Goal: Transaction & Acquisition: Purchase product/service

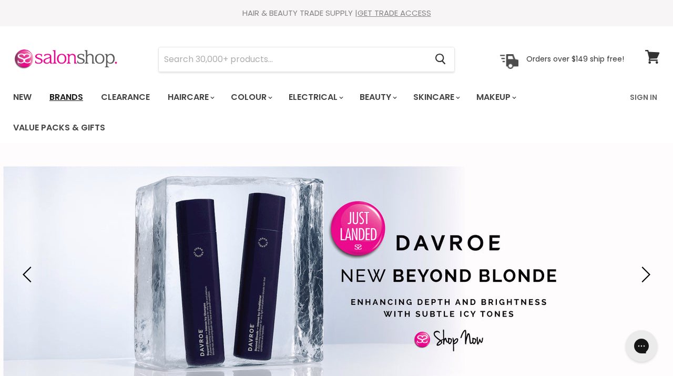
click at [78, 99] on link "Brands" at bounding box center [66, 97] width 49 height 22
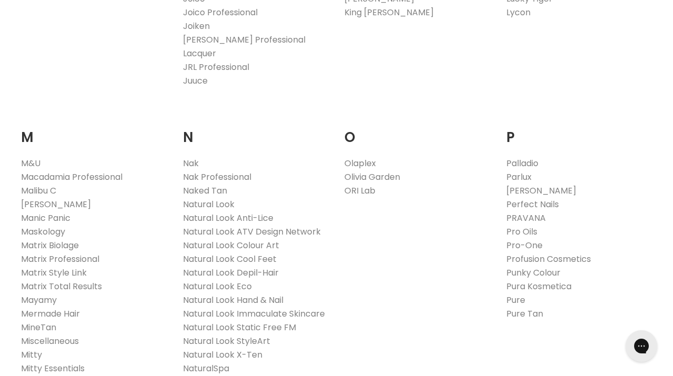
scroll to position [1120, 0]
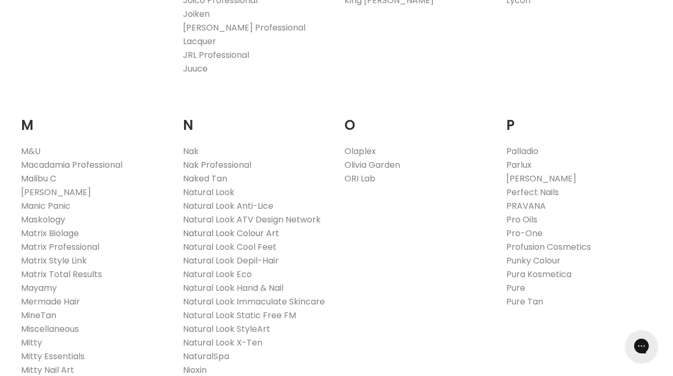
click at [266, 227] on link "Natural Look Colour Art" at bounding box center [231, 233] width 96 height 12
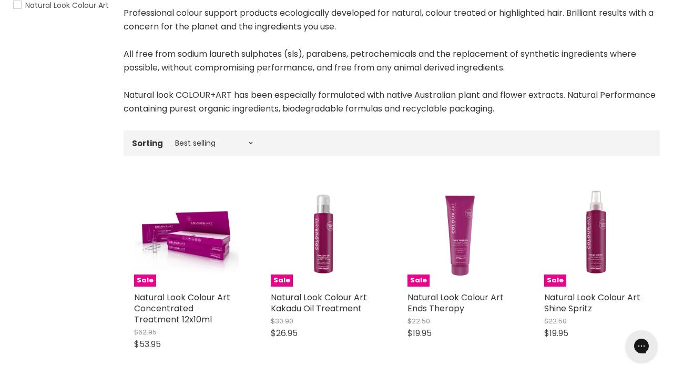
scroll to position [225, 0]
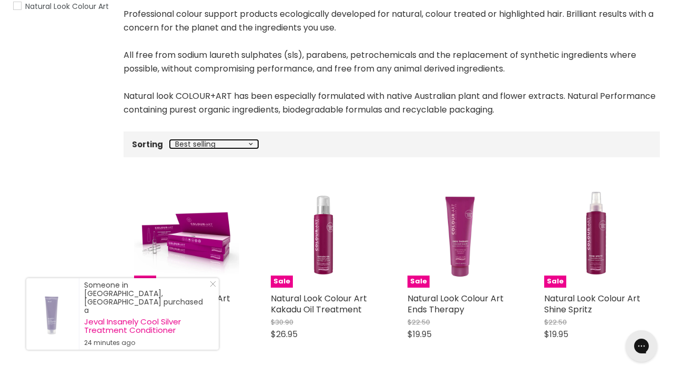
click at [247, 142] on select "Best selling Featured Price, low to high Price, high to low Alphabetically, A-Z…" at bounding box center [214, 144] width 88 height 8
select select "price-ascending"
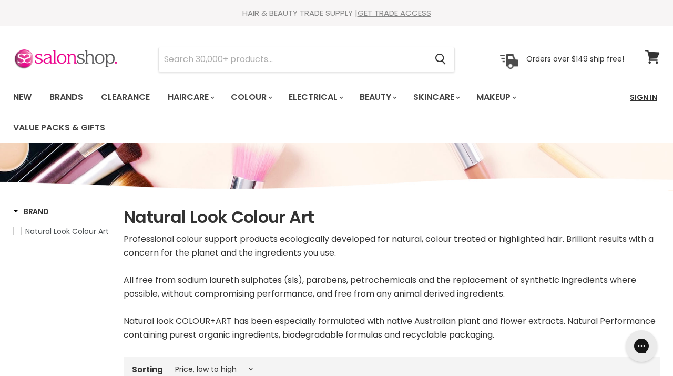
click at [636, 96] on link "Sign In" at bounding box center [644, 97] width 40 height 22
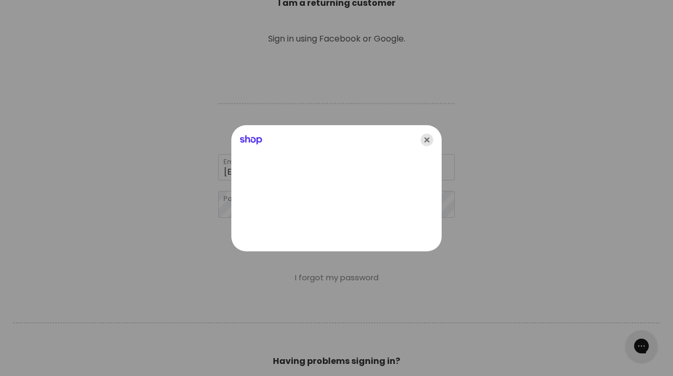
click at [427, 144] on icon "Close" at bounding box center [427, 140] width 13 height 13
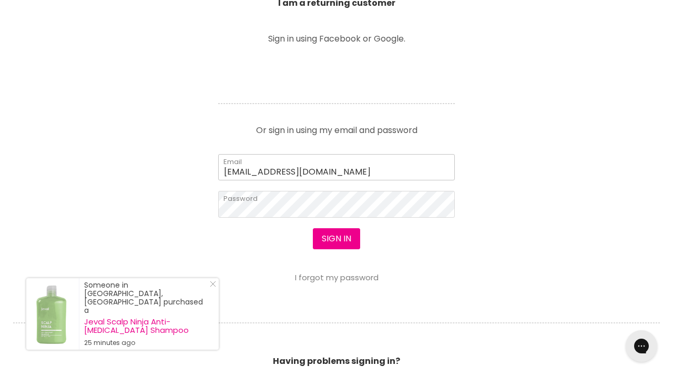
click at [258, 171] on input "hbbcyn@hotmail.com" at bounding box center [336, 167] width 237 height 26
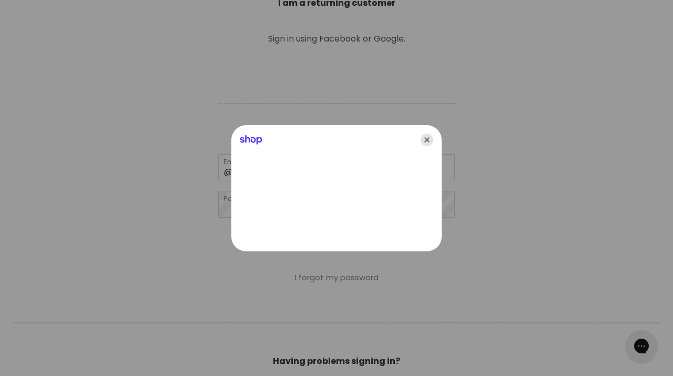
click at [424, 140] on icon "Close" at bounding box center [427, 140] width 13 height 13
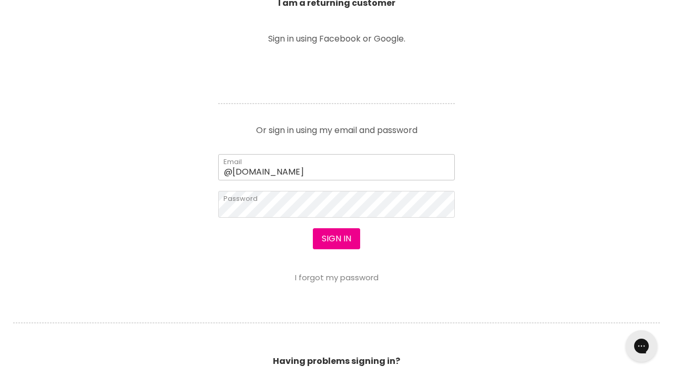
click at [225, 170] on input "@hotmail.com" at bounding box center [336, 167] width 237 height 26
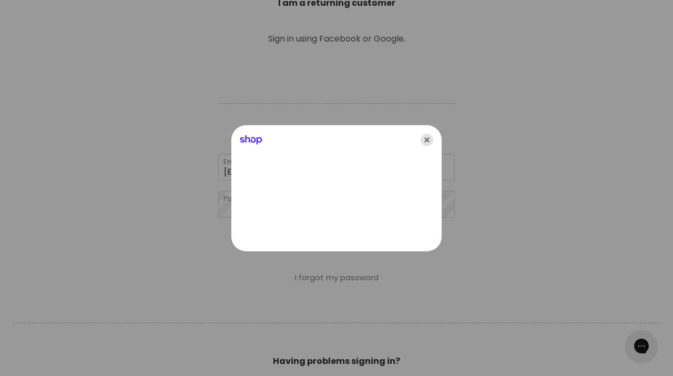
click at [427, 139] on icon "Close" at bounding box center [427, 140] width 13 height 13
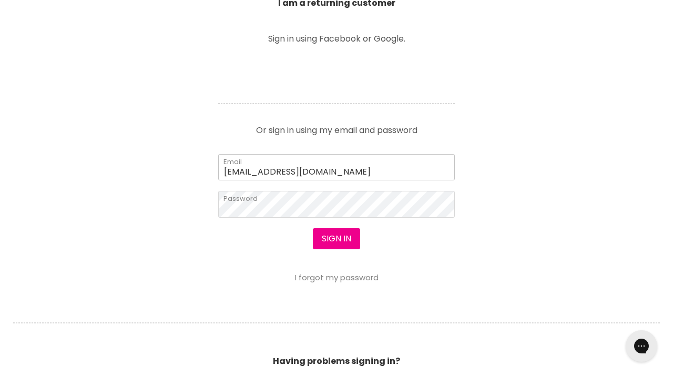
click at [240, 170] on input "cyn@hotmail.com" at bounding box center [336, 167] width 237 height 26
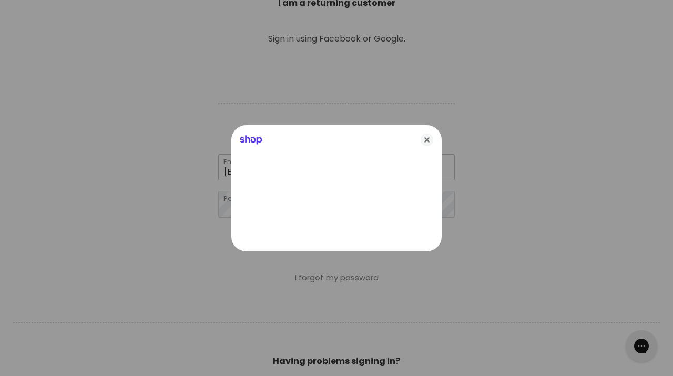
type input "cynfulhair@hotmail.com"
click at [428, 140] on icon "Close" at bounding box center [427, 140] width 13 height 13
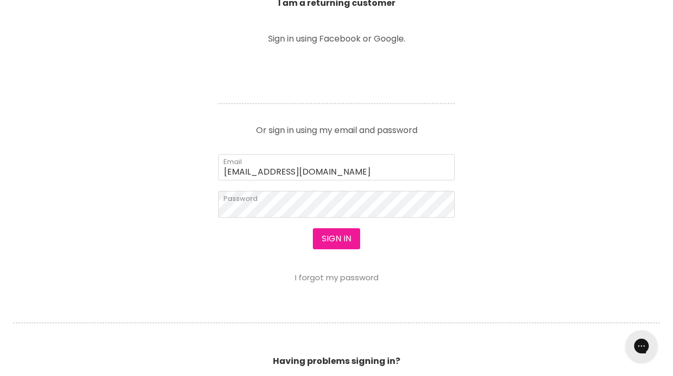
click at [335, 238] on button "Sign in" at bounding box center [336, 238] width 47 height 21
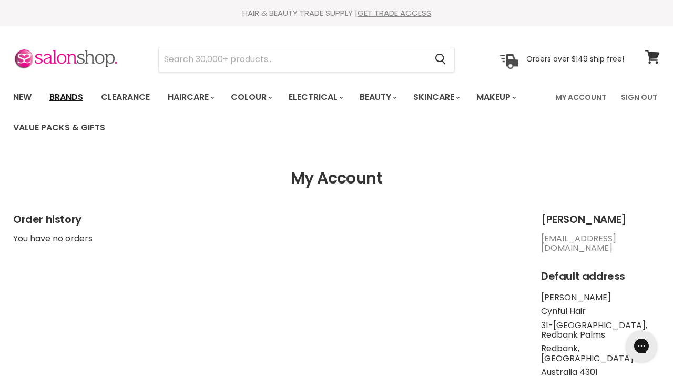
click at [76, 96] on link "Brands" at bounding box center [66, 97] width 49 height 22
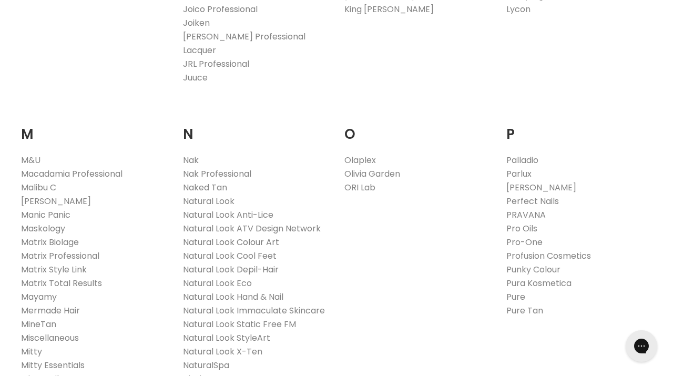
click at [257, 236] on link "Natural Look Colour Art" at bounding box center [231, 242] width 96 height 12
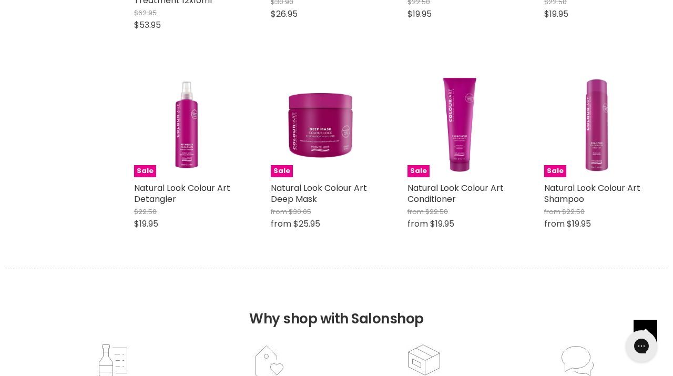
scroll to position [546, 0]
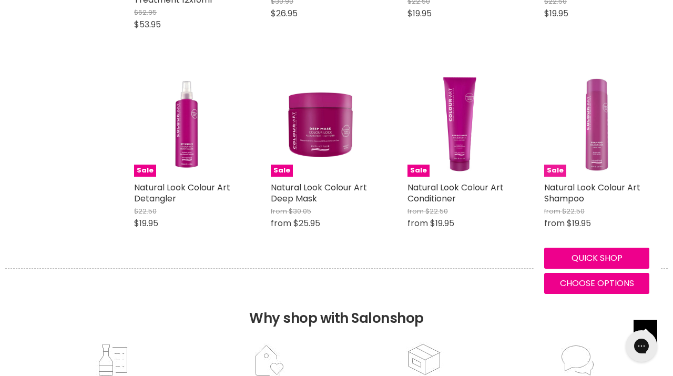
click at [592, 129] on img "Main content" at bounding box center [596, 124] width 105 height 105
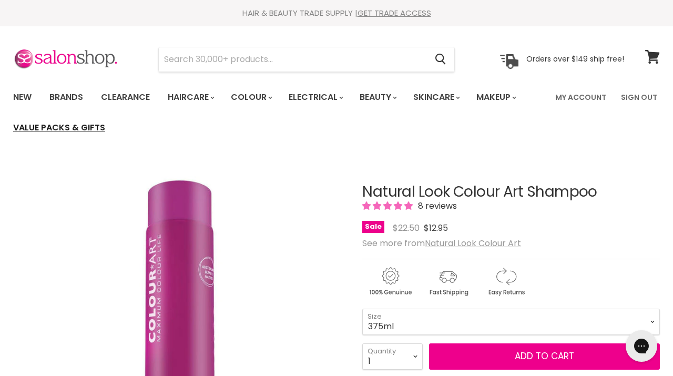
click at [24, 124] on link "Value Packs & Gifts" at bounding box center [59, 128] width 108 height 22
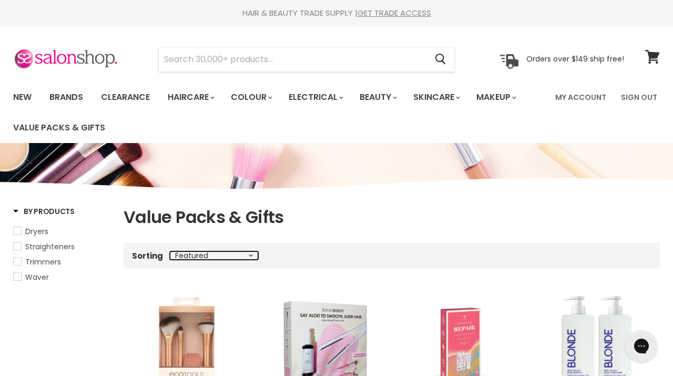
click at [252, 258] on select "Best selling Featured Price, low to high Price, high to low Alphabetically, A-Z…" at bounding box center [214, 255] width 88 height 8
select select "price-ascending"
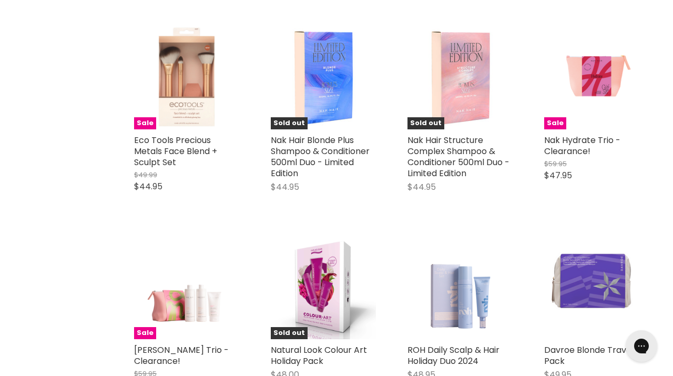
scroll to position [2294, 0]
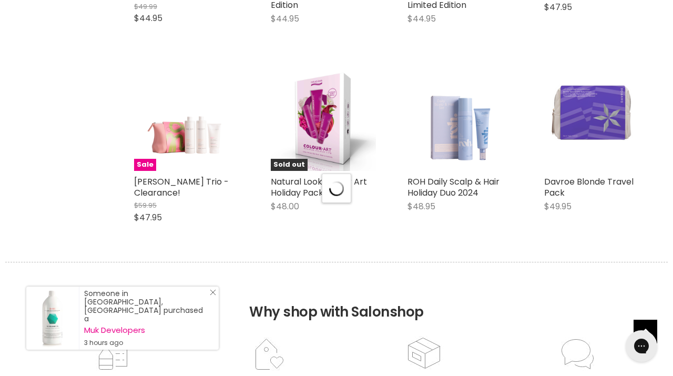
scroll to position [2464, 0]
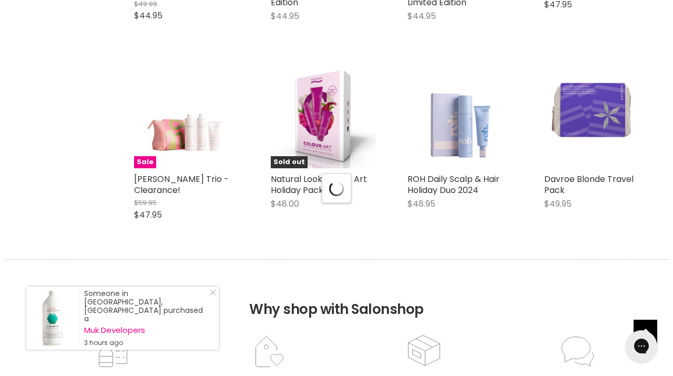
select select "price-ascending"
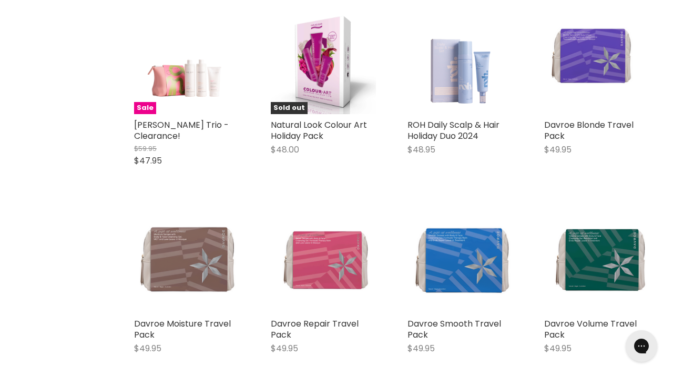
scroll to position [2518, 0]
